Goal: Navigation & Orientation: Find specific page/section

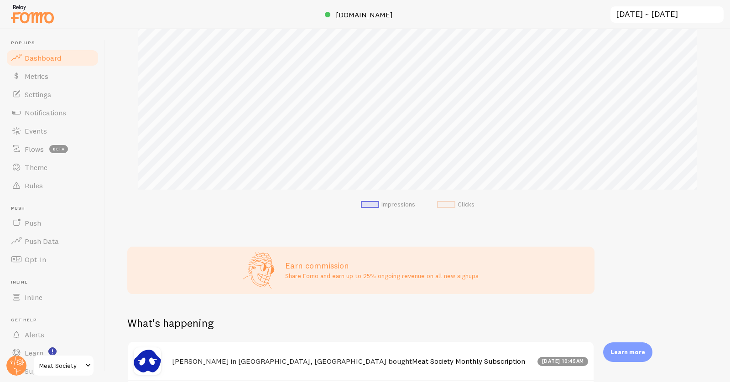
scroll to position [261, 0]
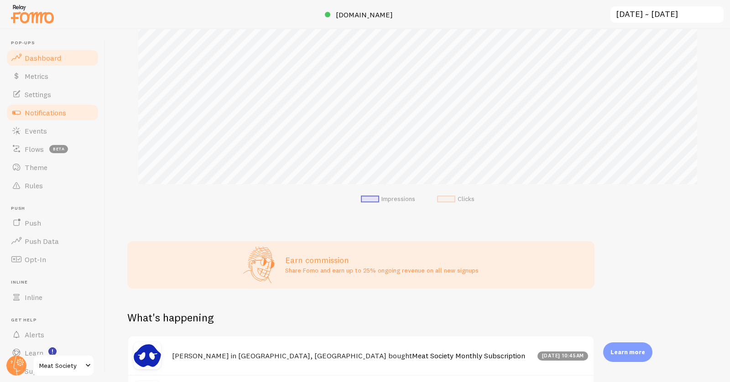
click at [40, 114] on span "Notifications" at bounding box center [46, 112] width 42 height 9
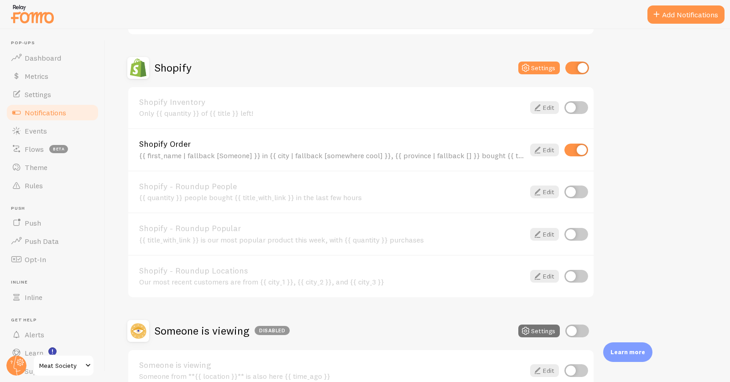
scroll to position [351, 0]
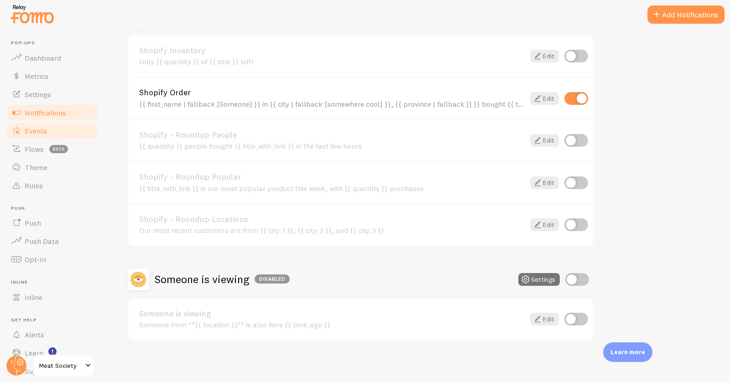
click at [48, 131] on link "Events" at bounding box center [52, 131] width 94 height 18
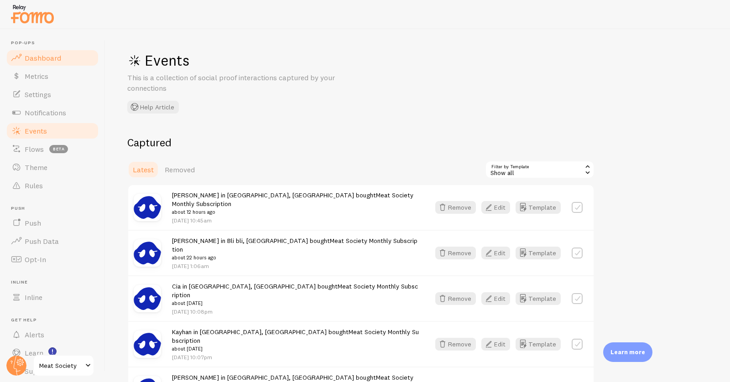
click at [40, 60] on span "Dashboard" at bounding box center [43, 57] width 37 height 9
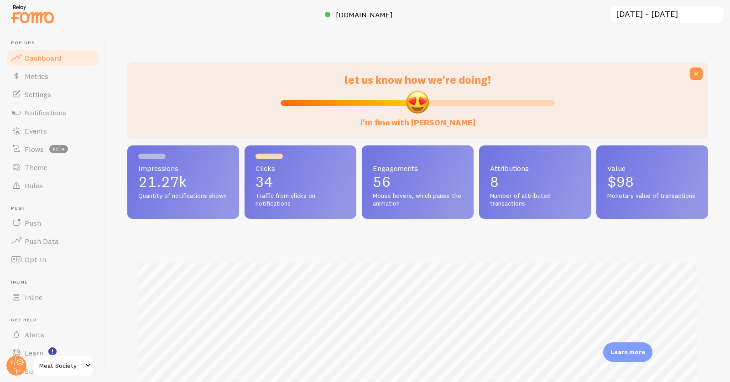
scroll to position [240, 581]
click at [379, 10] on span "[DOMAIN_NAME]" at bounding box center [364, 14] width 57 height 9
